Goal: Task Accomplishment & Management: Use online tool/utility

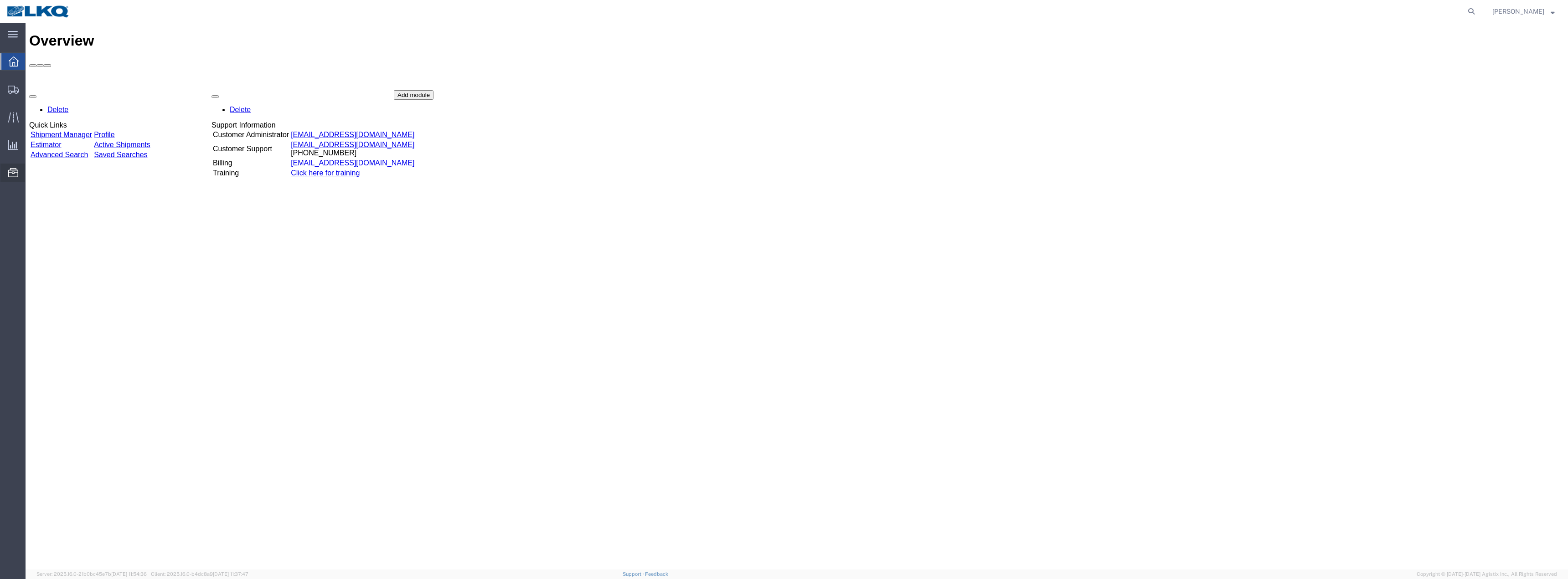
click at [0, 0] on span "Location Appointment" at bounding box center [0, 0] width 0 height 0
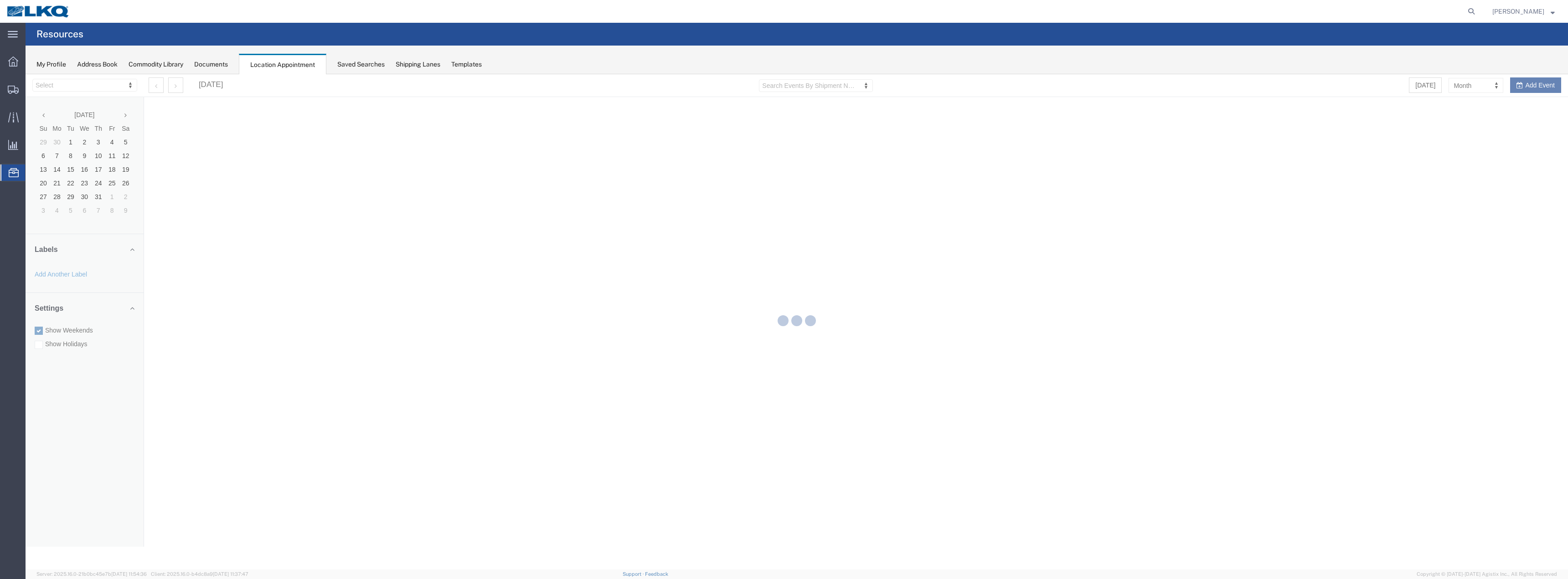
select select "28018"
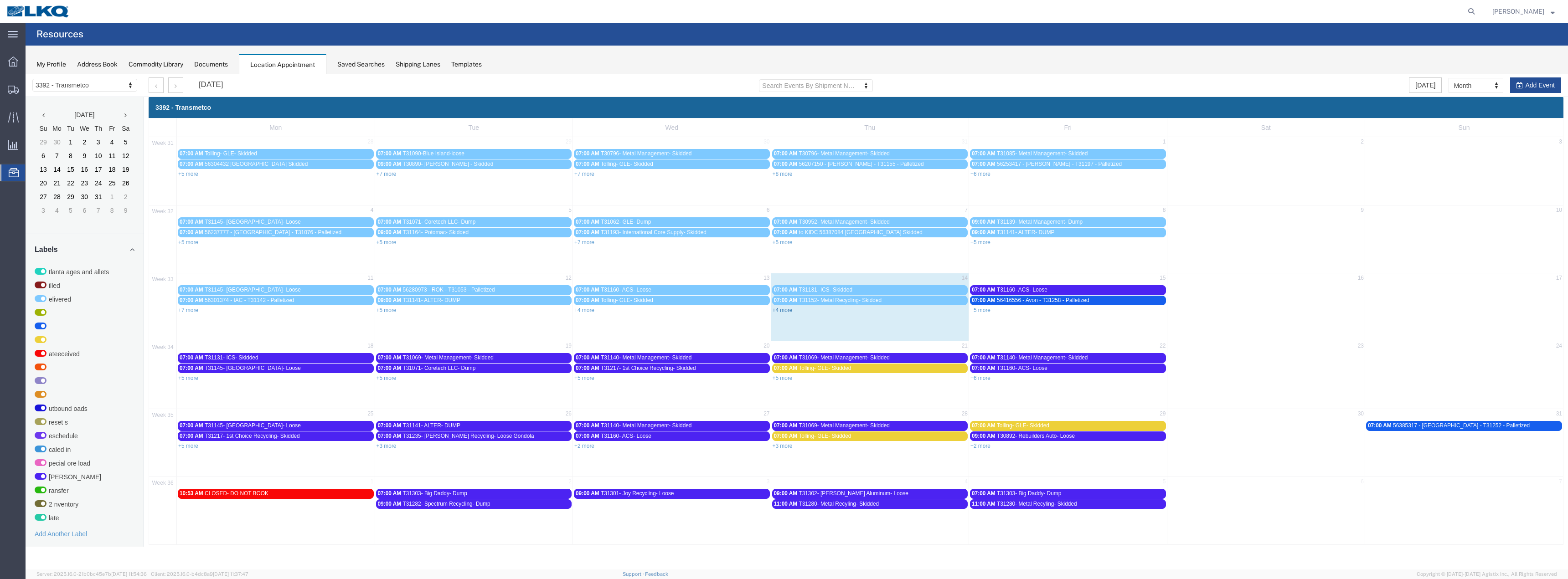
click at [782, 308] on link "+4 more" at bounding box center [782, 310] width 20 height 6
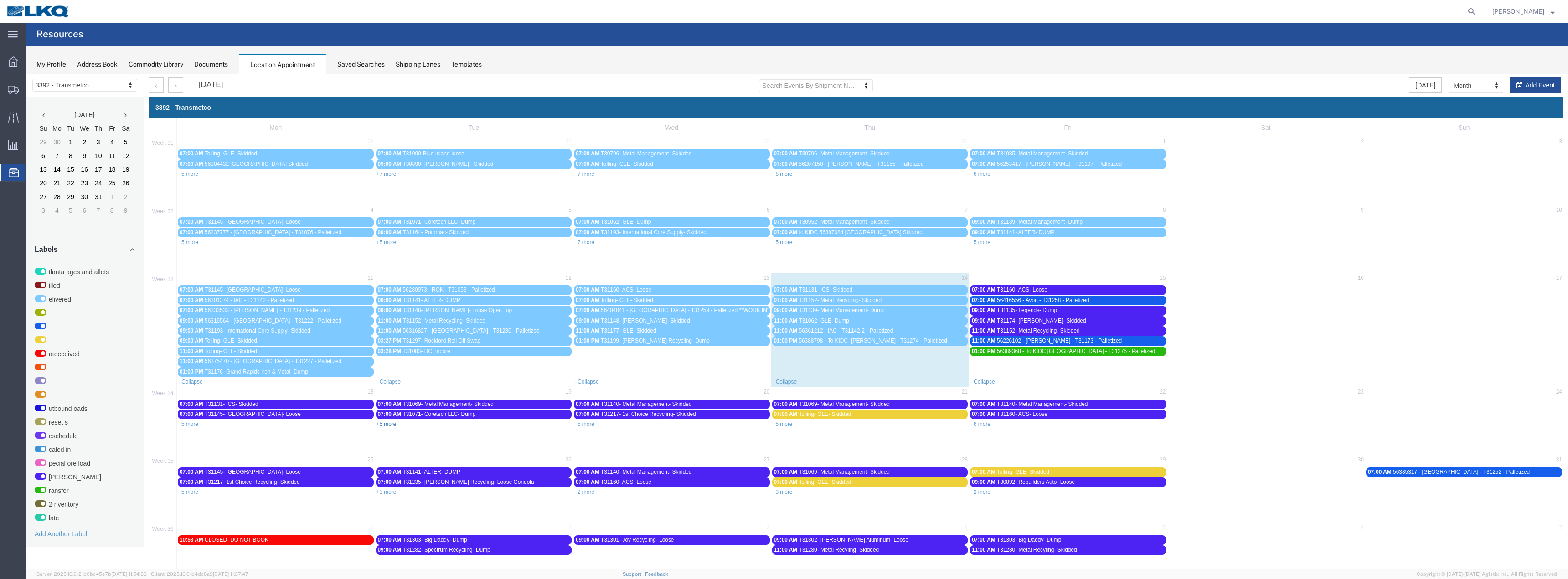
click at [388, 423] on link "+5 more" at bounding box center [387, 424] width 20 height 6
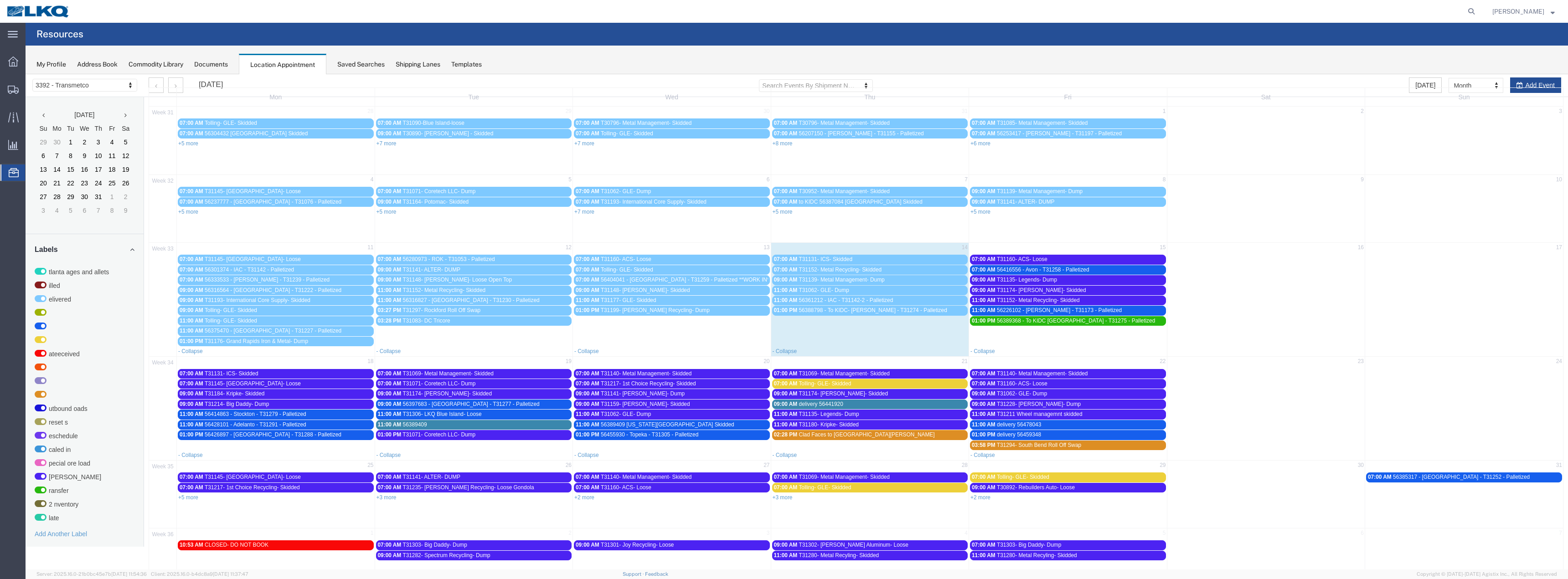
scroll to position [67, 0]
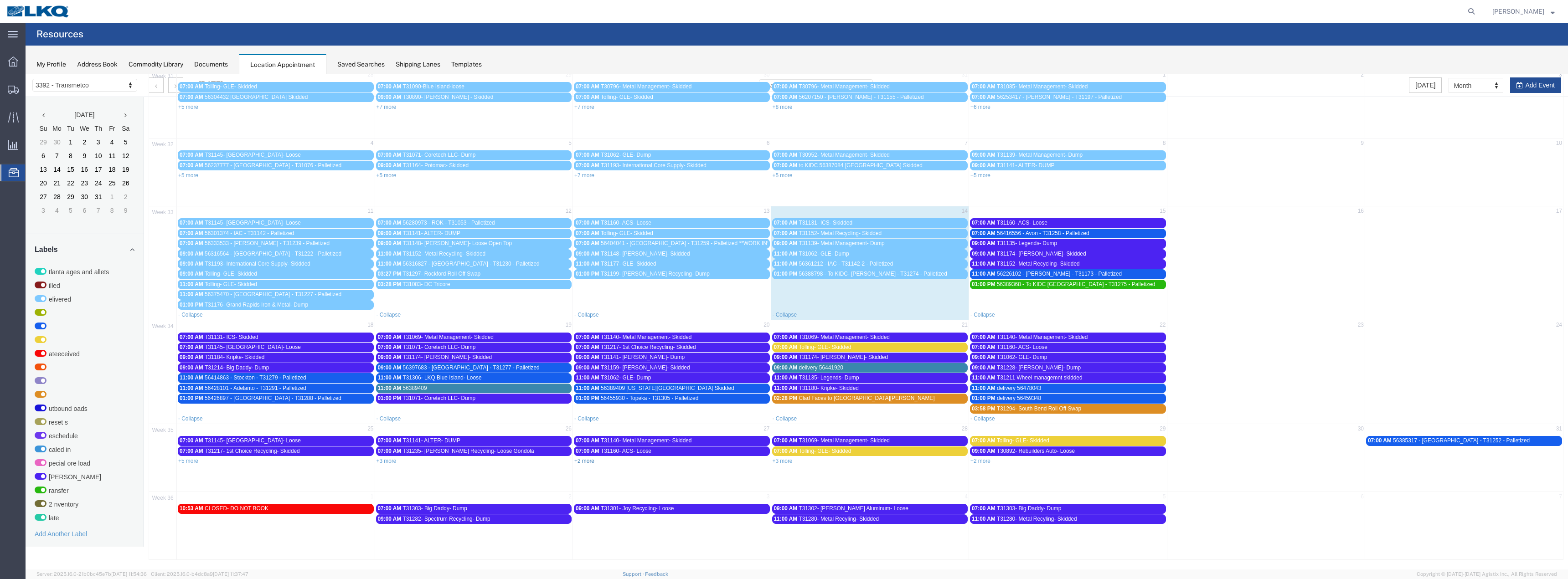
click at [590, 463] on link "+2 more" at bounding box center [584, 461] width 20 height 6
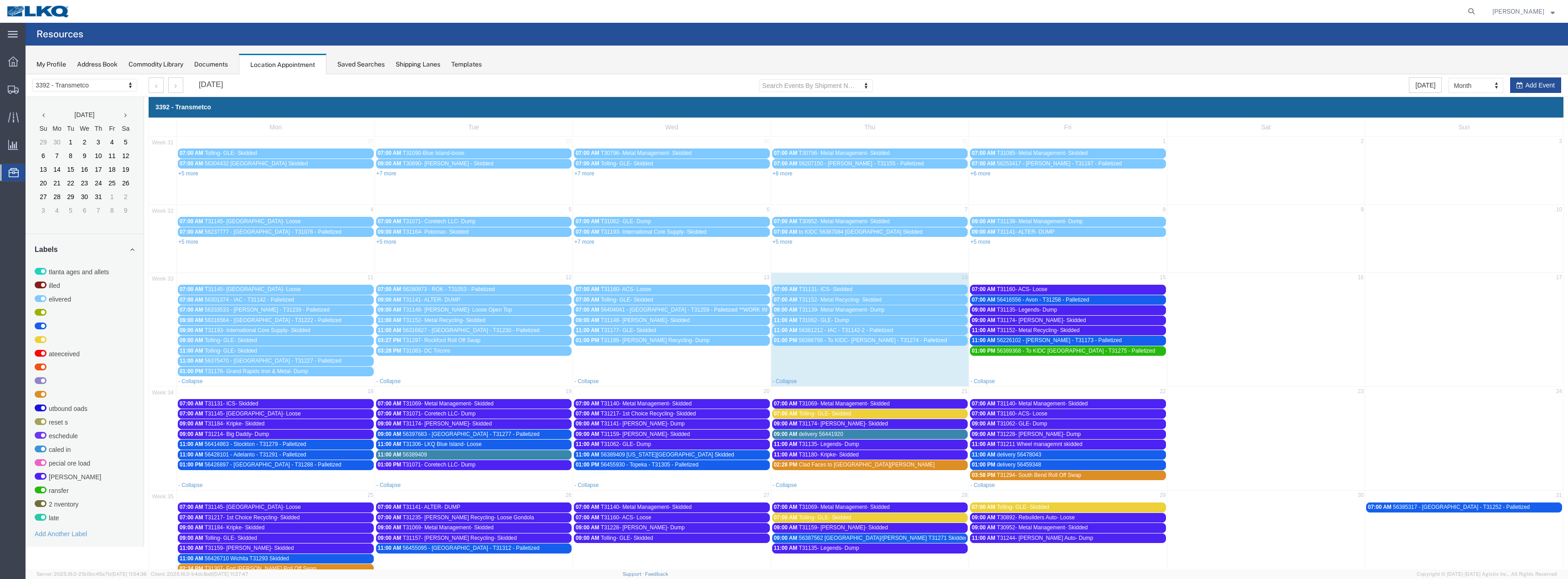
scroll to position [0, 0]
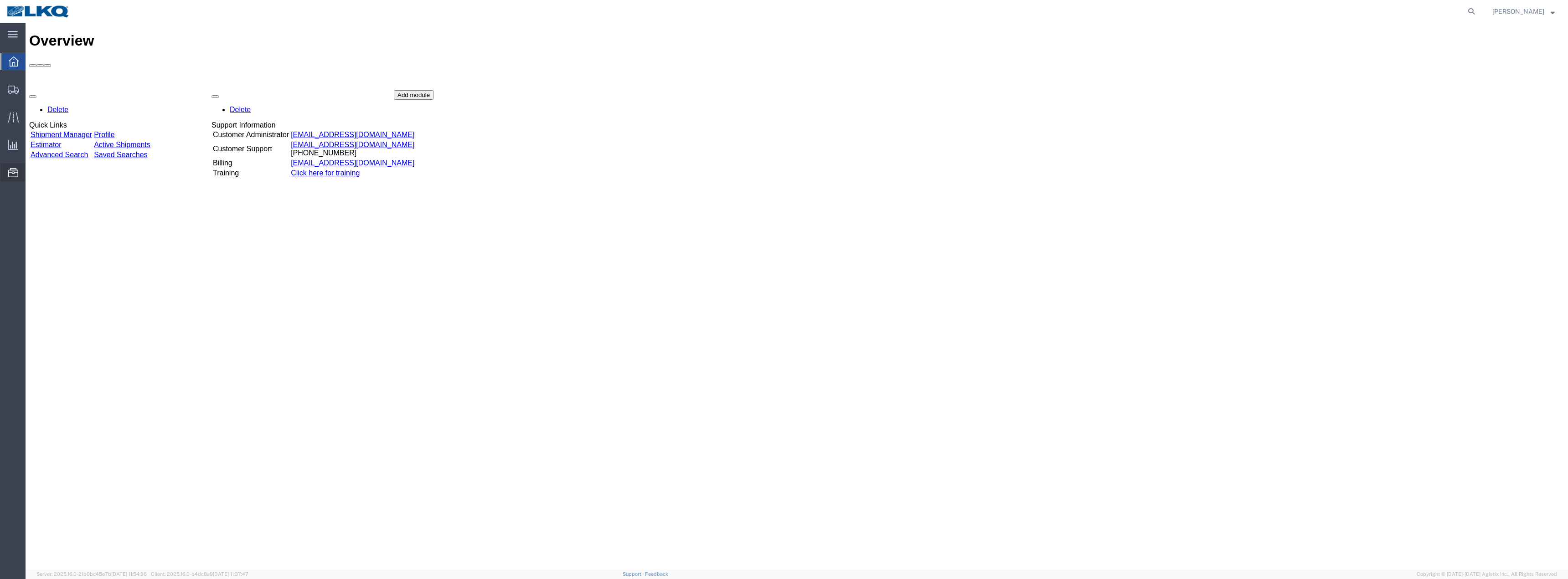
click at [0, 0] on span "Location Appointment" at bounding box center [0, 0] width 0 height 0
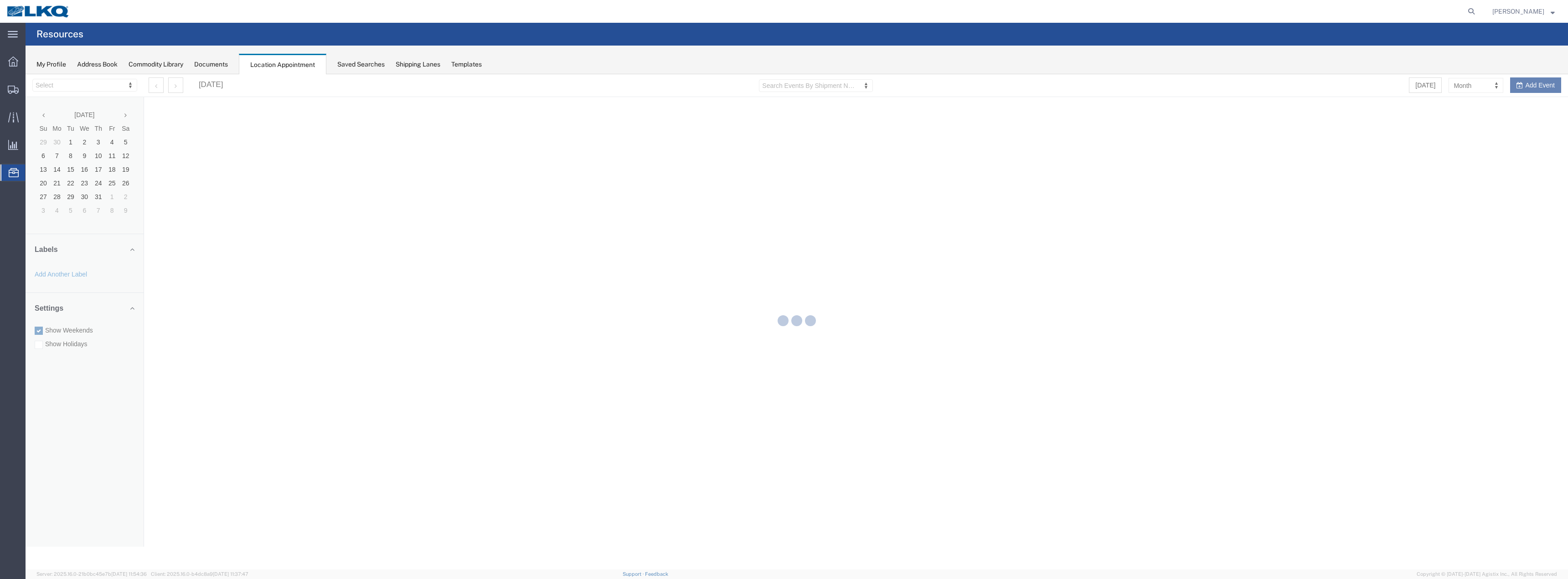
select select "28018"
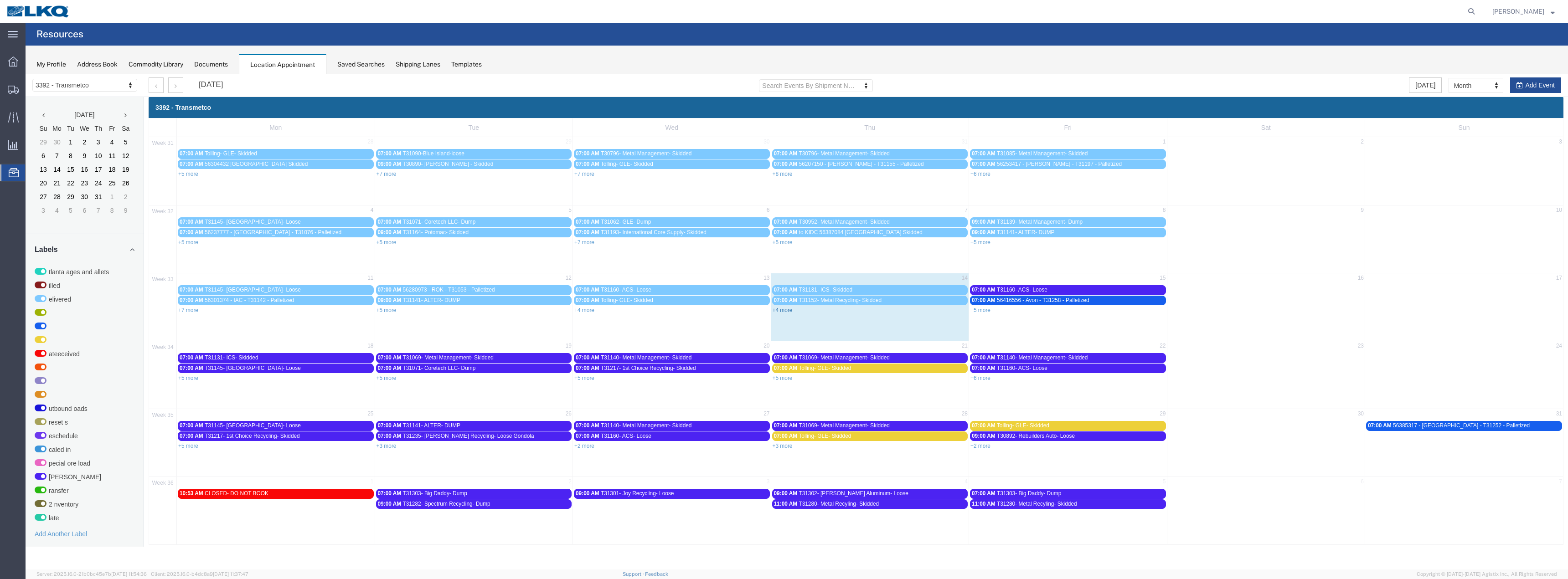
click at [781, 310] on link "+4 more" at bounding box center [782, 310] width 20 height 6
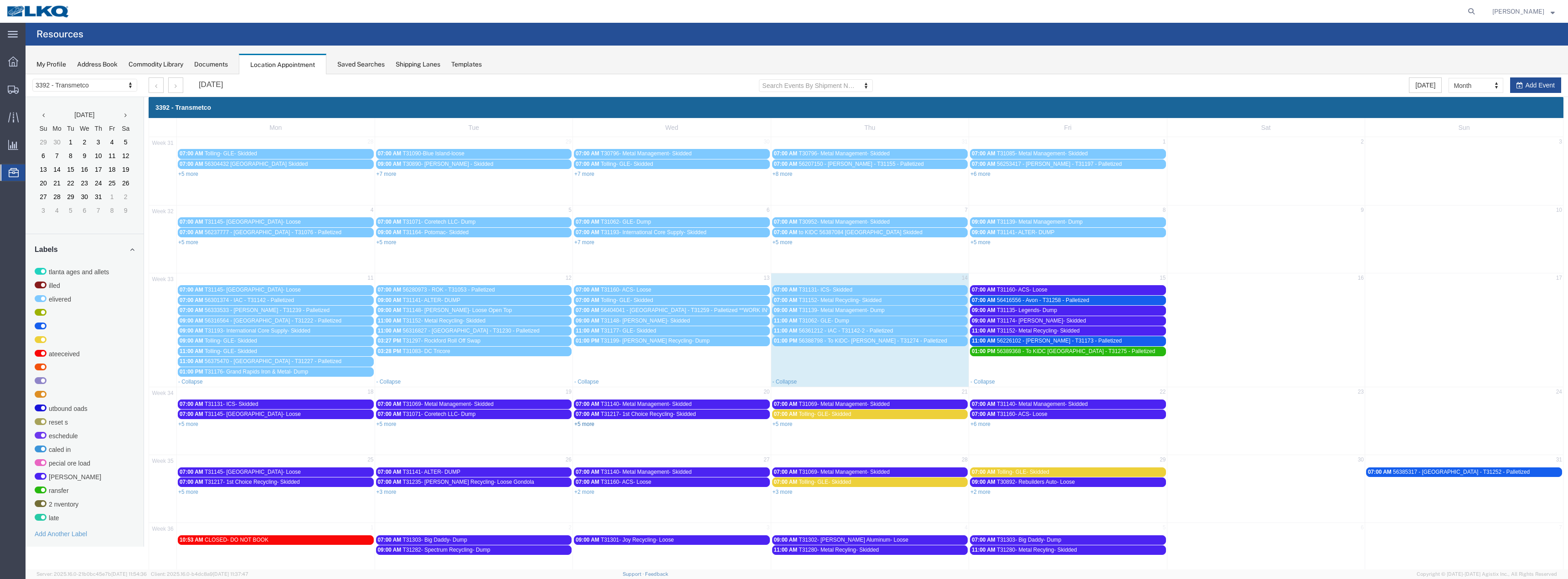
click at [580, 425] on link "+5 more" at bounding box center [584, 424] width 20 height 6
